Goal: Information Seeking & Learning: Learn about a topic

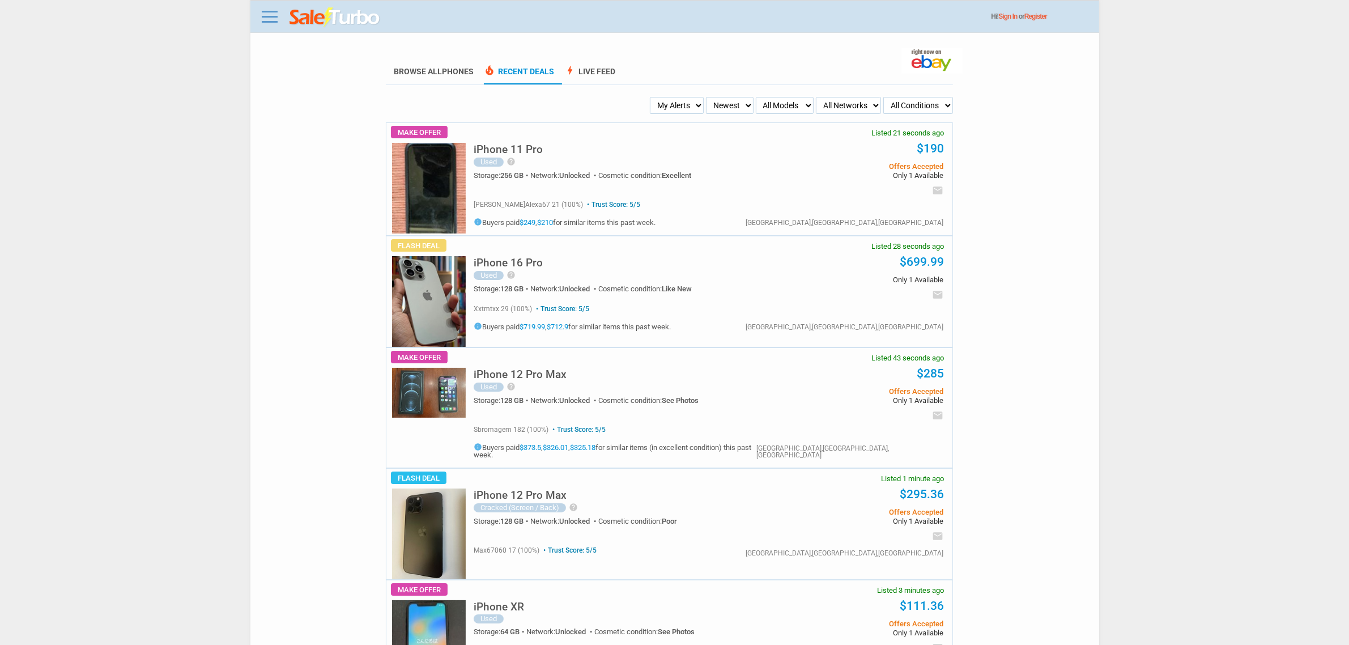
click at [724, 105] on select "Newest Oldest Sold Fastest Savvy Buyers Price (Low - High) Price (High - Low)" at bounding box center [729, 105] width 47 height 17
click at [663, 98] on select "My Alerts All Deals BIN Only w/ Offers Only" at bounding box center [677, 105] width 54 height 17
select select "flash_bin"
click at [653, 97] on select "My Alerts All Deals BIN Only w/ Offers Only" at bounding box center [677, 105] width 54 height 17
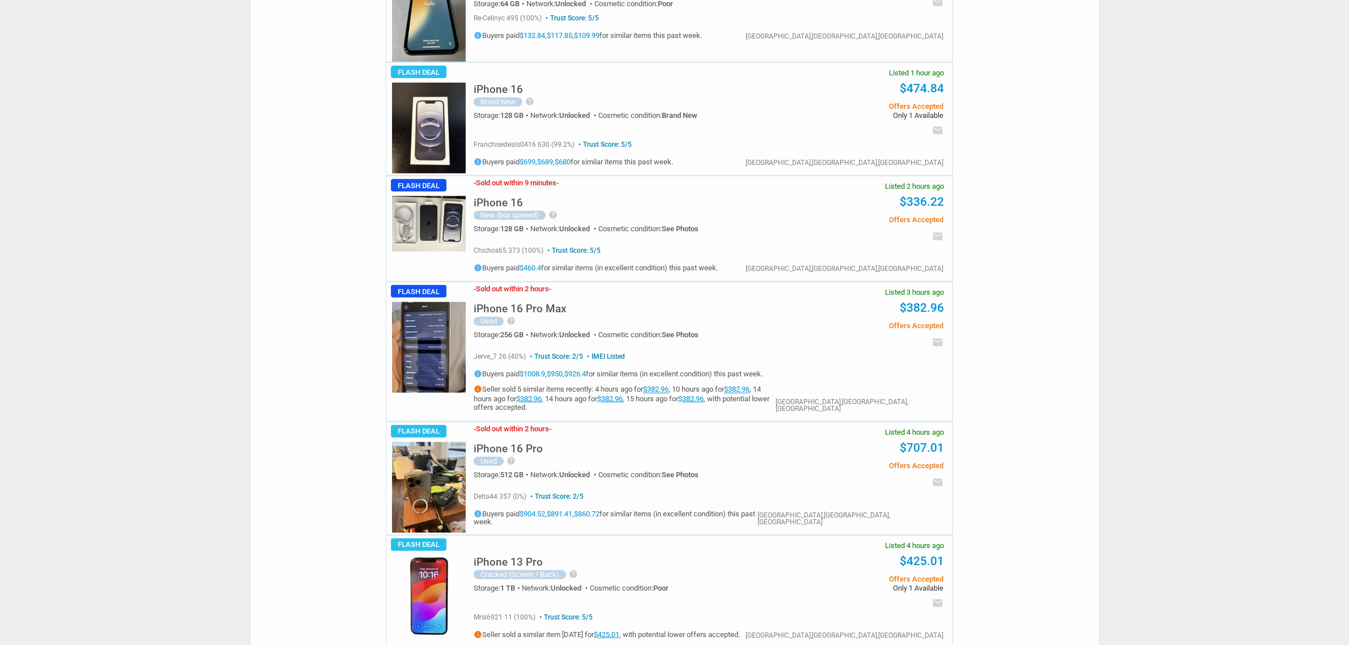
scroll to position [1204, 0]
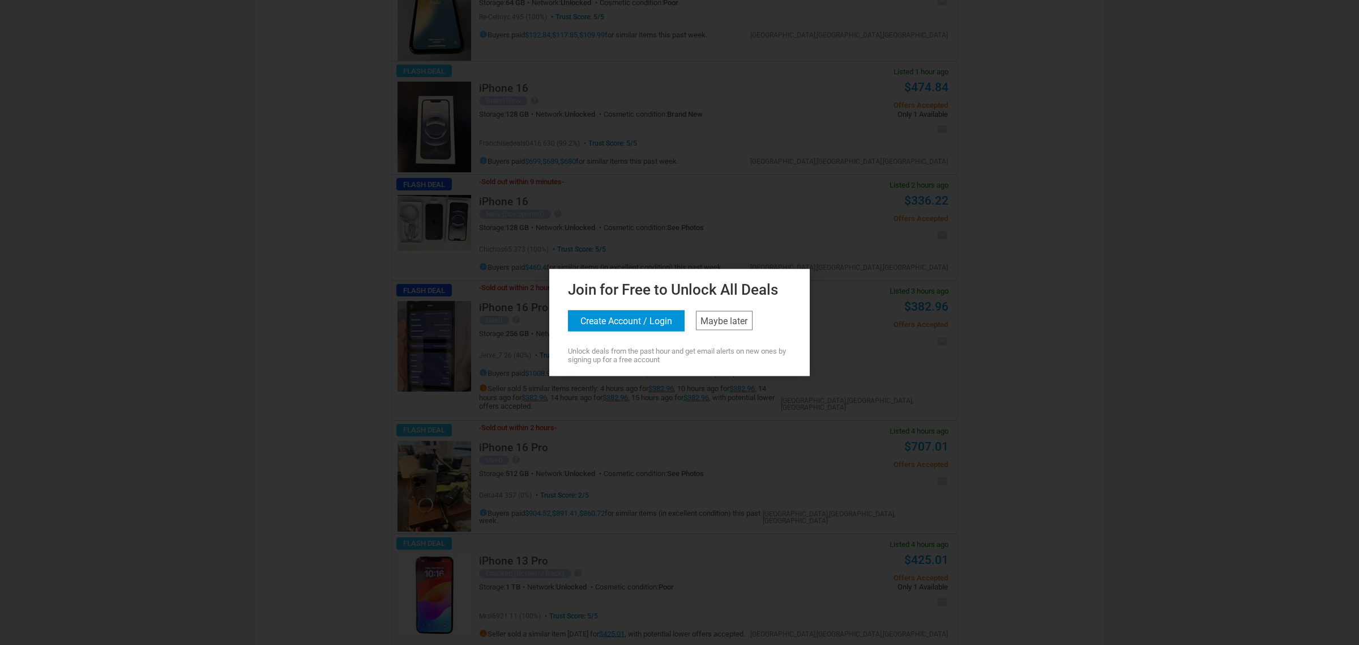
click at [577, 434] on div at bounding box center [679, 322] width 1359 height 645
click at [738, 327] on link "Maybe later" at bounding box center [724, 320] width 57 height 19
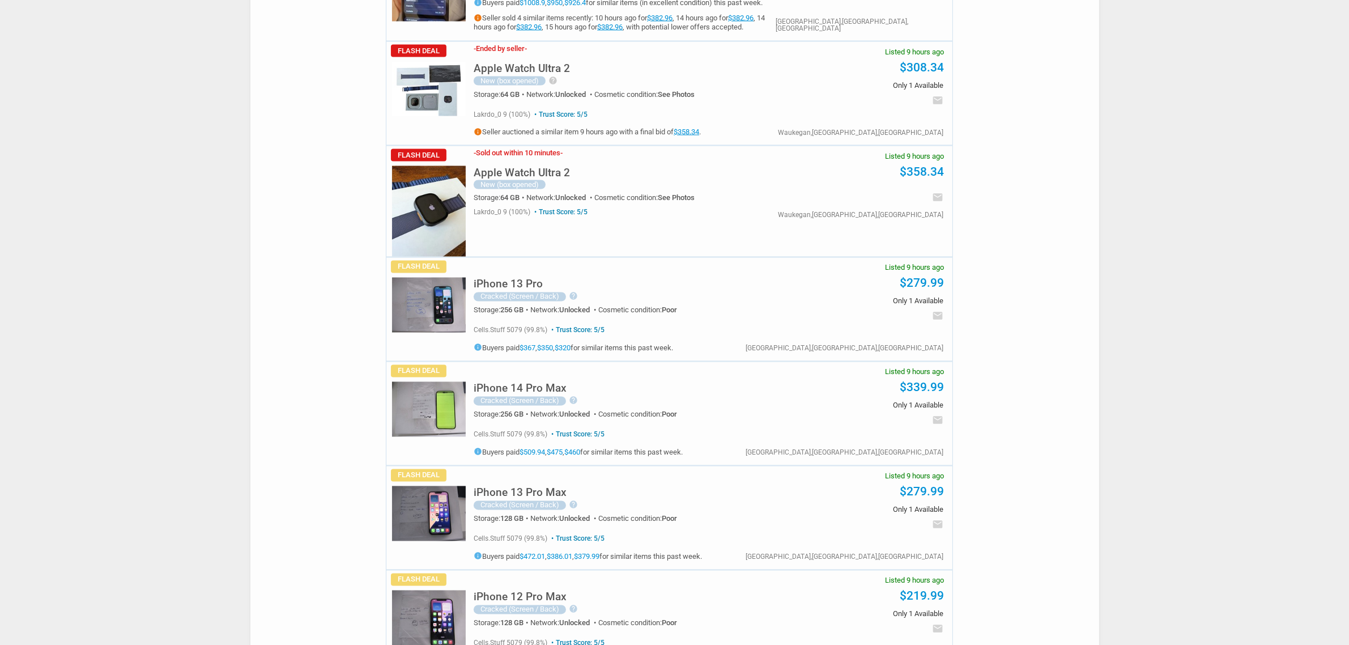
scroll to position [2690, 0]
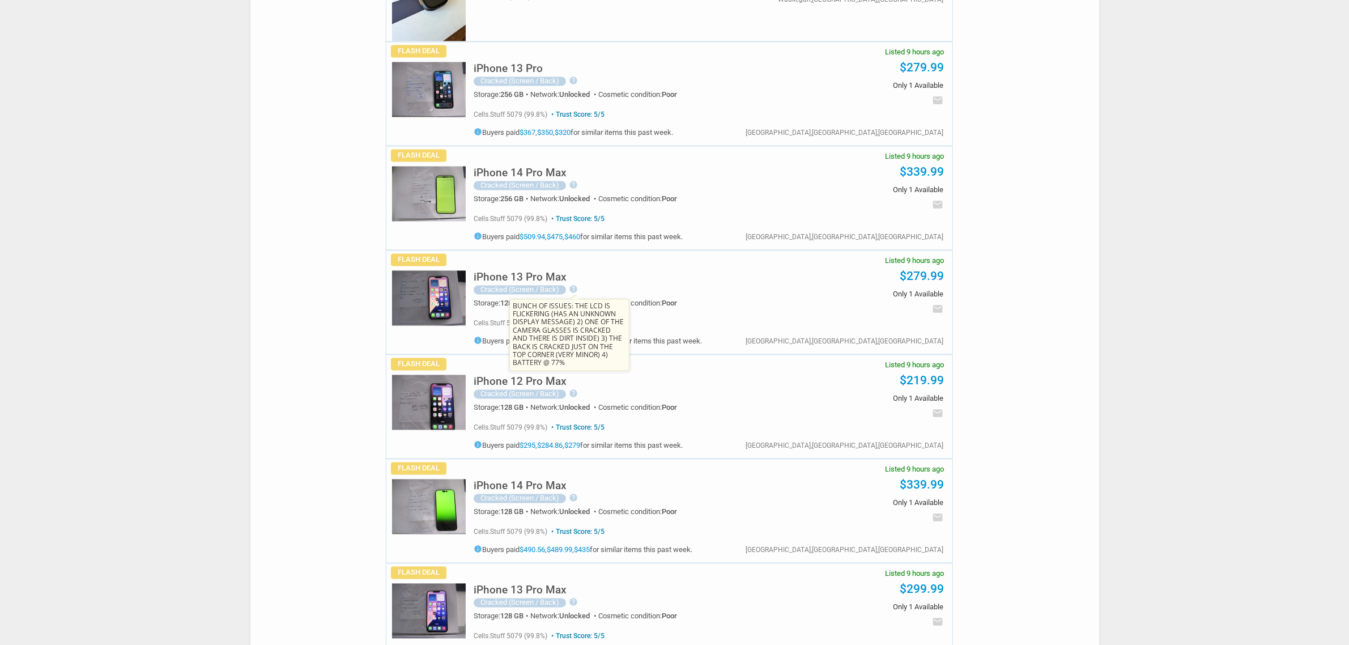
click at [573, 294] on icon "help" at bounding box center [573, 289] width 9 height 9
click at [547, 282] on h5 "iPhone 13 Pro Max" at bounding box center [520, 277] width 93 height 11
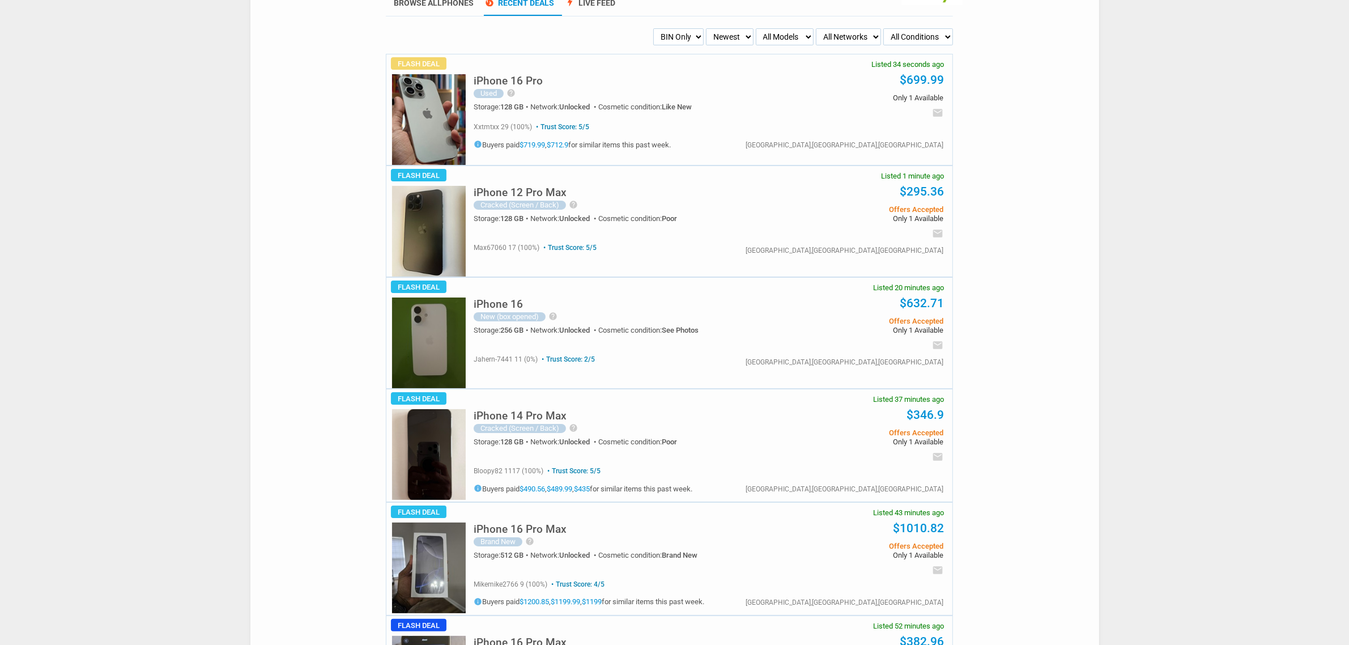
scroll to position [0, 0]
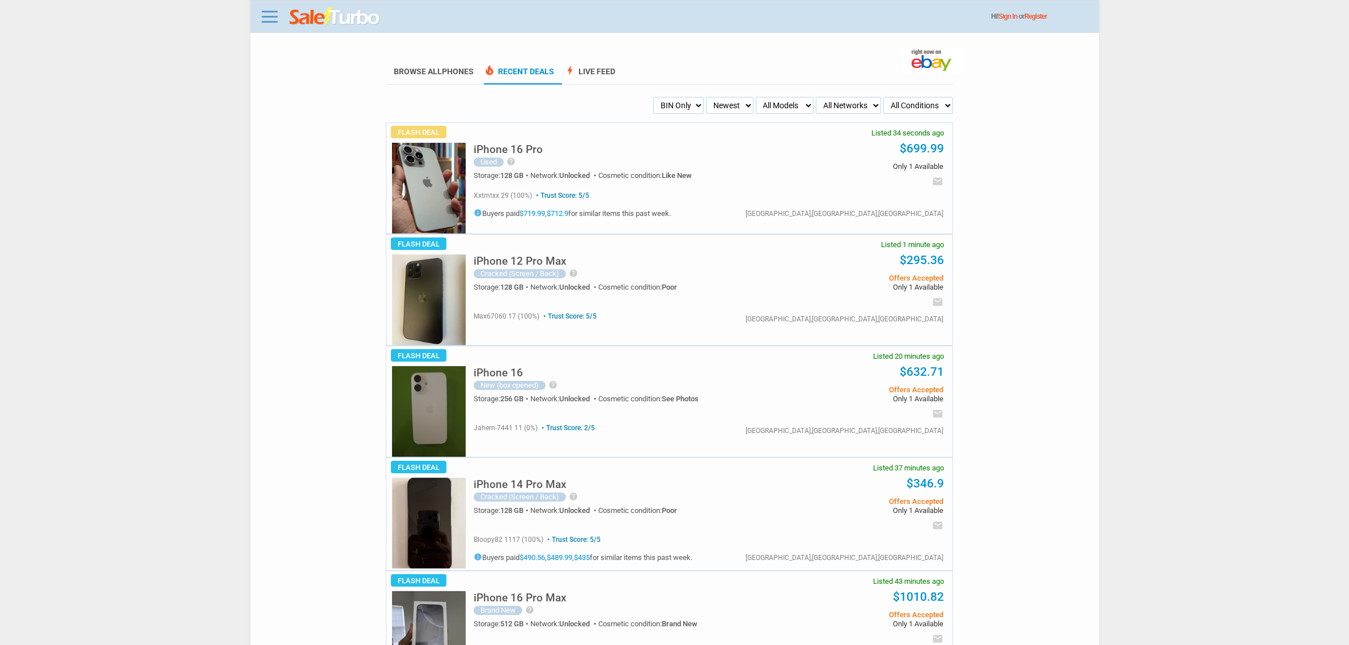
drag, startPoint x: 657, startPoint y: 83, endPoint x: 657, endPoint y: 91, distance: 7.4
click at [674, 109] on select "My Alerts All Deals BIN Only w/ Offers Only" at bounding box center [678, 105] width 50 height 17
click at [701, 187] on section "Trust Score: 5/5 xxtmtxx 29 (100%) Trust Score: 5/5 info" at bounding box center [709, 201] width 470 height 32
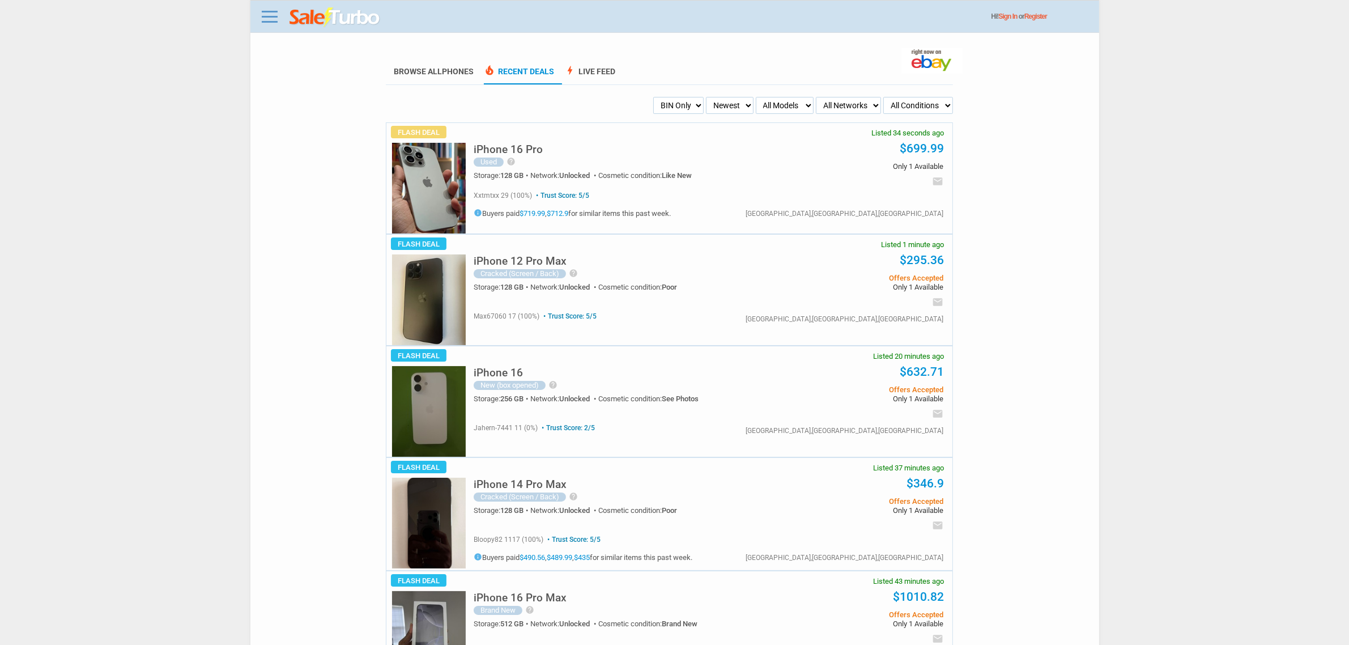
click at [684, 105] on select "My Alerts All Deals BIN Only w/ Offers Only" at bounding box center [678, 105] width 50 height 17
select select "flash_offers"
click at [653, 97] on select "My Alerts All Deals BIN Only w/ Offers Only" at bounding box center [678, 105] width 50 height 17
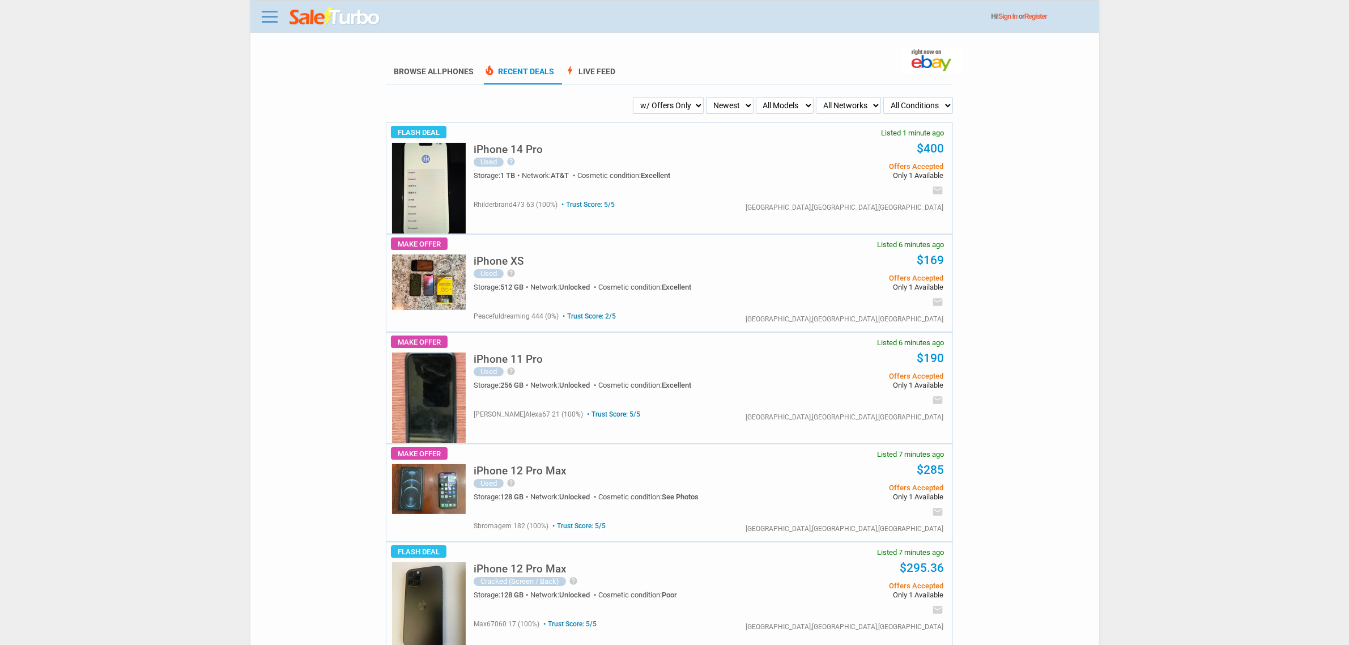
drag, startPoint x: 0, startPoint y: 0, endPoint x: 692, endPoint y: 105, distance: 699.5
click at [692, 104] on select "My Alerts All Deals BIN Only w/ Offers Only" at bounding box center [668, 105] width 71 height 17
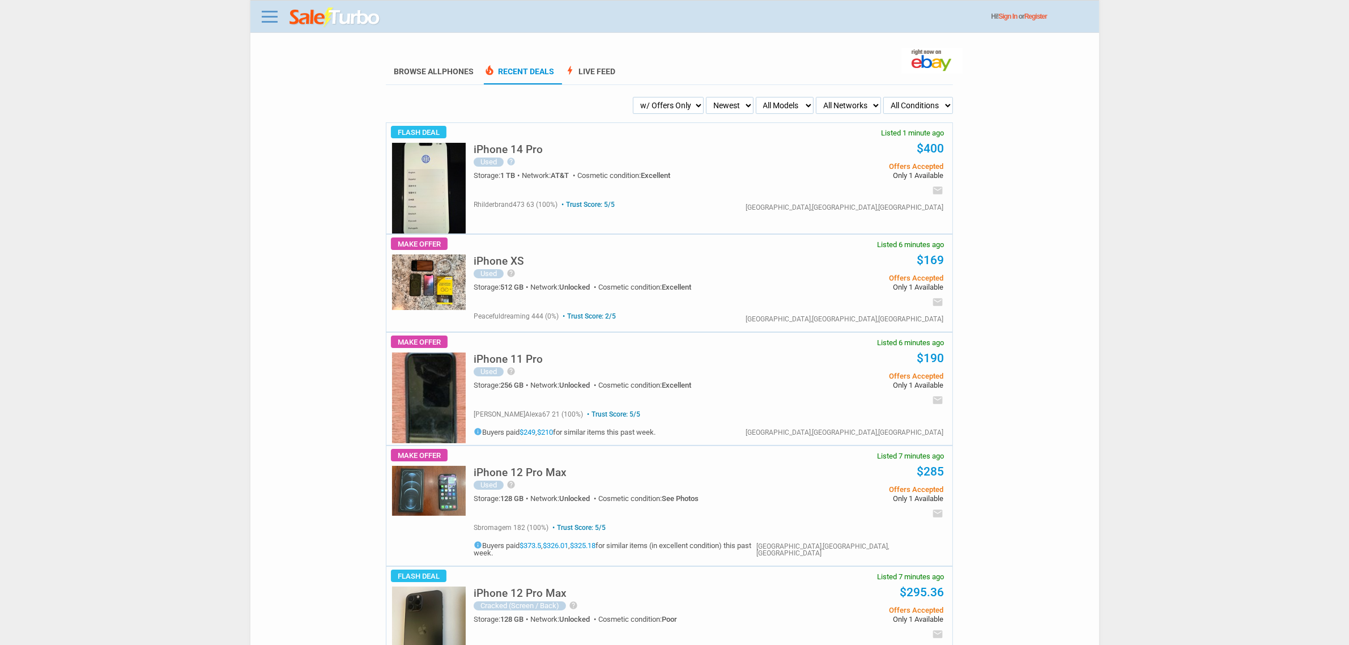
select select "all_deals"
click at [652, 97] on select "My Alerts All Deals BIN Only w/ Offers Only" at bounding box center [668, 105] width 71 height 17
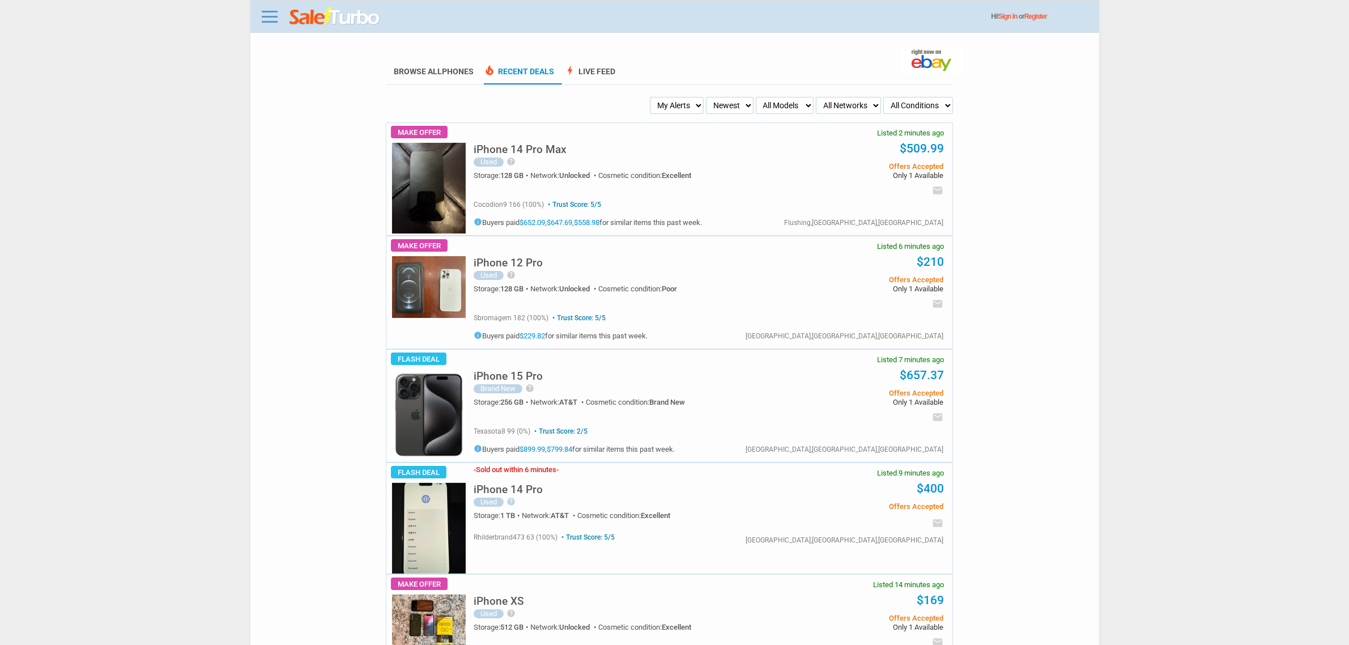
click at [660, 98] on select "My Alerts All Deals BIN Only w/ Offers Only" at bounding box center [677, 105] width 54 height 17
select select "flash_bin"
click at [653, 97] on select "My Alerts All Deals BIN Only w/ Offers Only" at bounding box center [677, 105] width 54 height 17
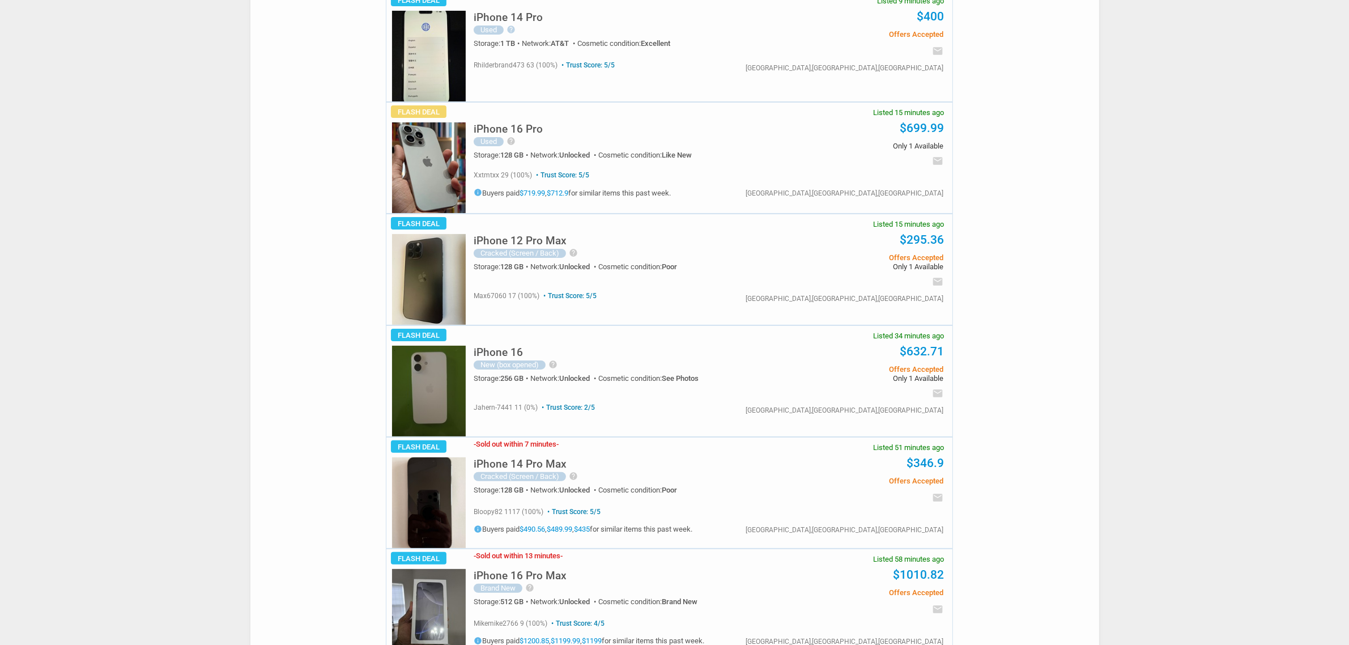
scroll to position [283, 0]
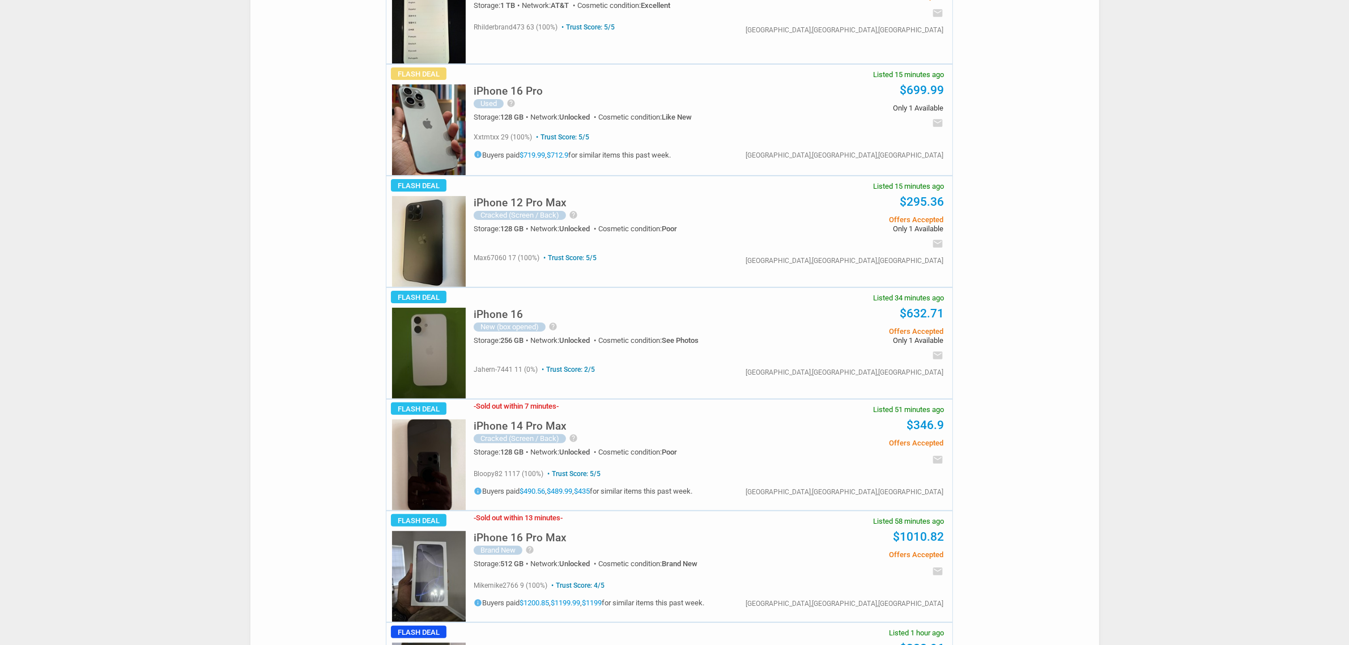
click at [463, 582] on div "- Sold out within 13 minutes - iPhone 16 Pro [PERSON_NAME] New help Iphone 16 P…" at bounding box center [706, 566] width 492 height 110
click at [430, 582] on img at bounding box center [429, 576] width 74 height 91
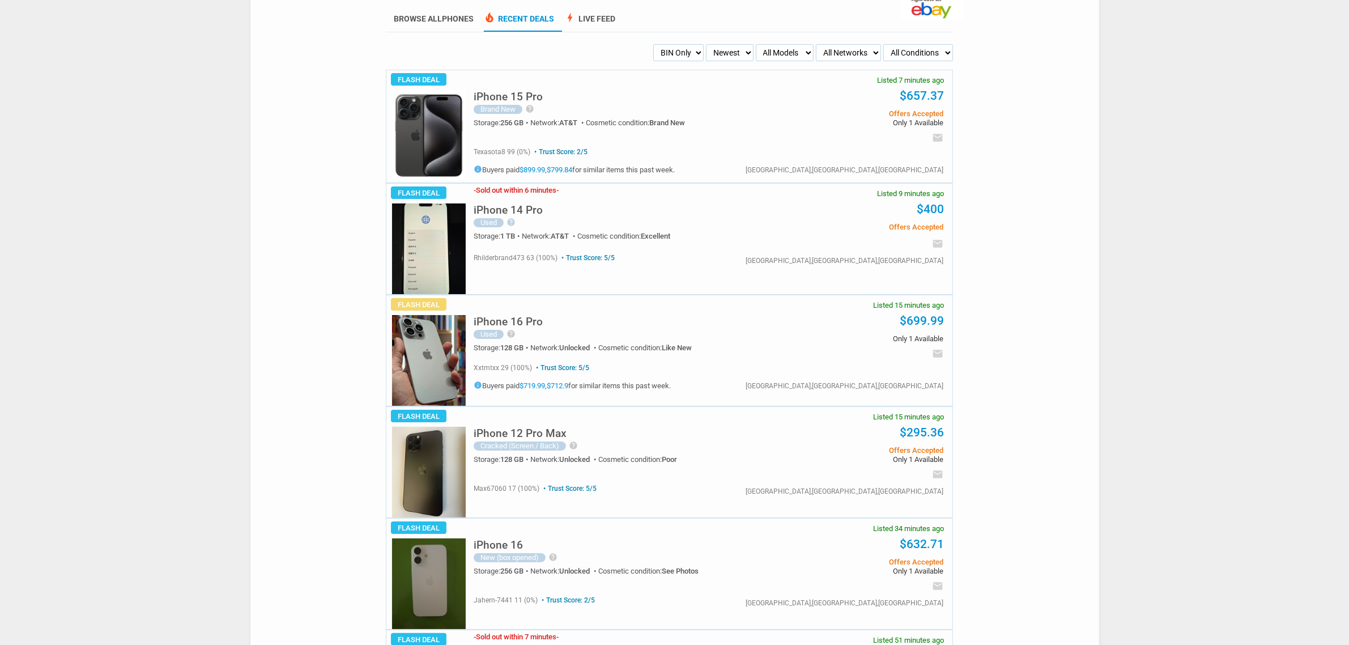
scroll to position [0, 0]
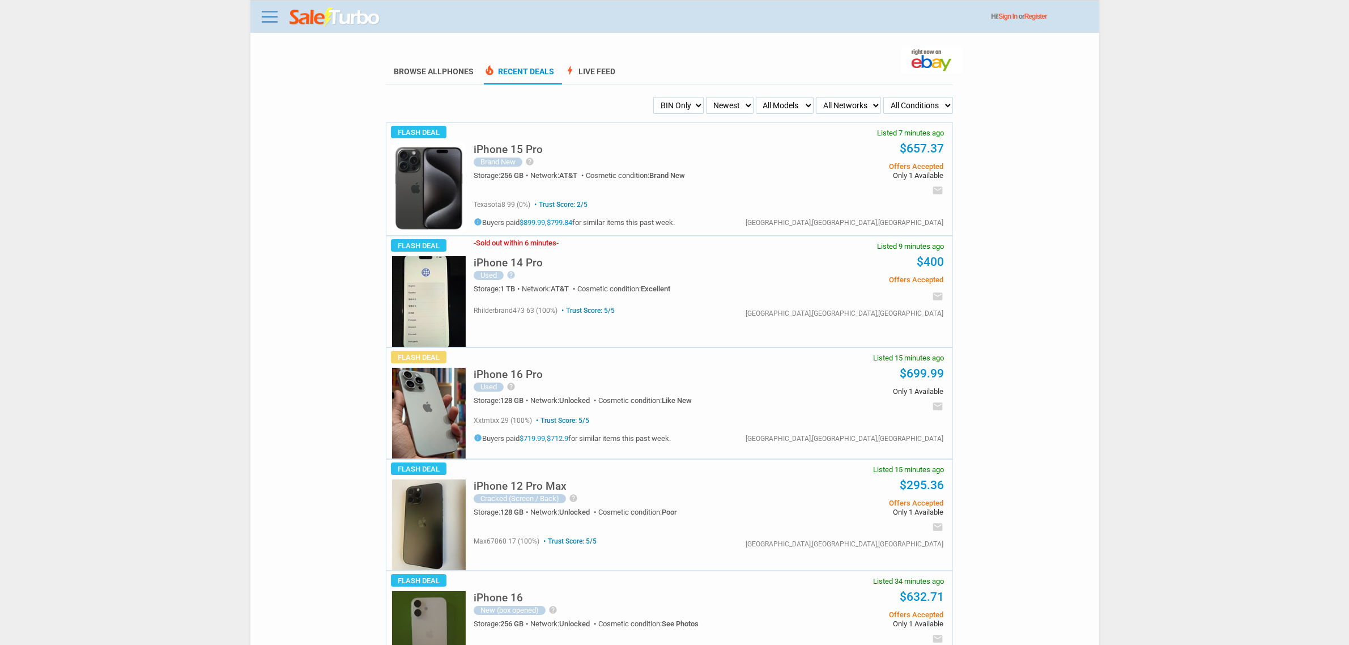
click at [686, 113] on select "My Alerts All Deals BIN Only w/ Offers Only" at bounding box center [678, 105] width 50 height 17
click at [675, 106] on select "My Alerts All Deals BIN Only w/ Offers Only" at bounding box center [678, 105] width 50 height 17
select select "flash_offers"
click at [653, 97] on select "My Alerts All Deals BIN Only w/ Offers Only" at bounding box center [678, 105] width 50 height 17
